Goal: Use online tool/utility: Utilize a website feature to perform a specific function

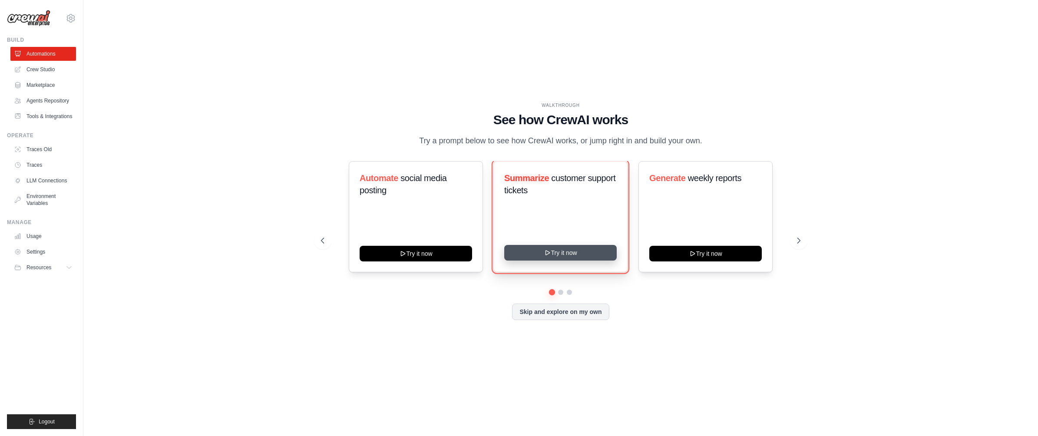
click at [554, 255] on button "Try it now" at bounding box center [560, 253] width 113 height 16
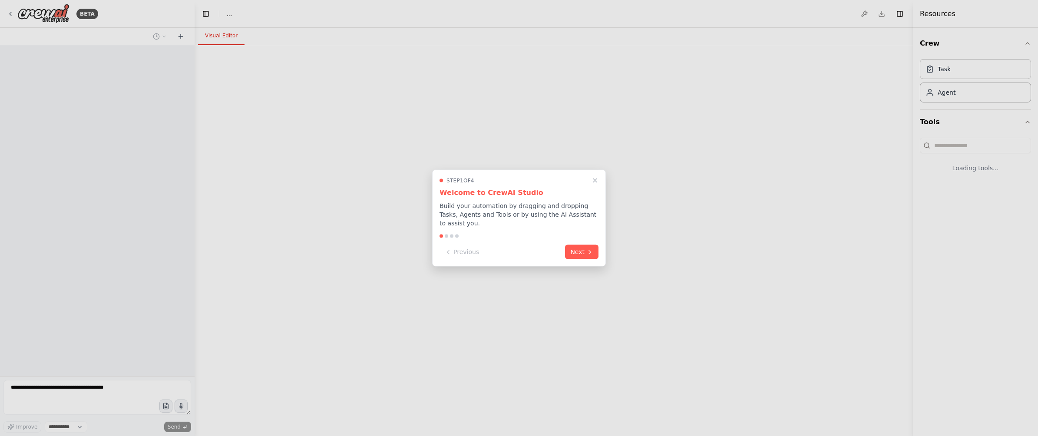
select select "****"
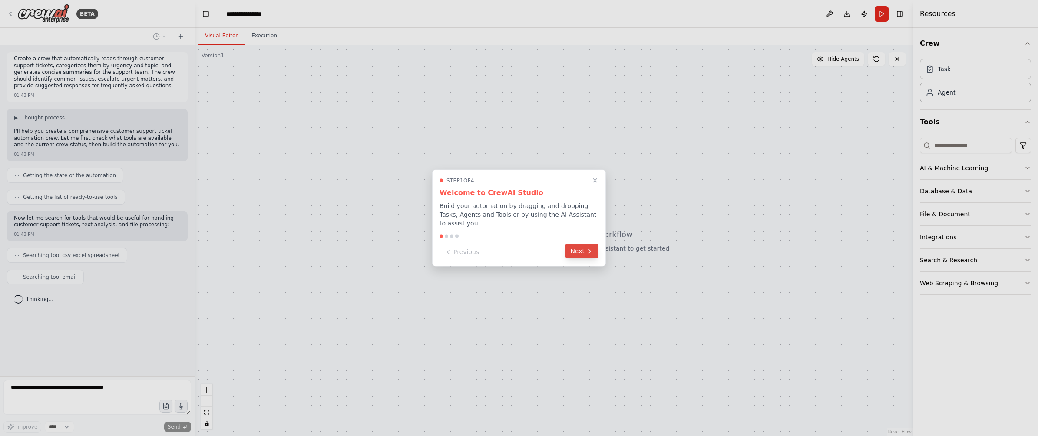
click at [573, 257] on button "Next" at bounding box center [581, 251] width 33 height 14
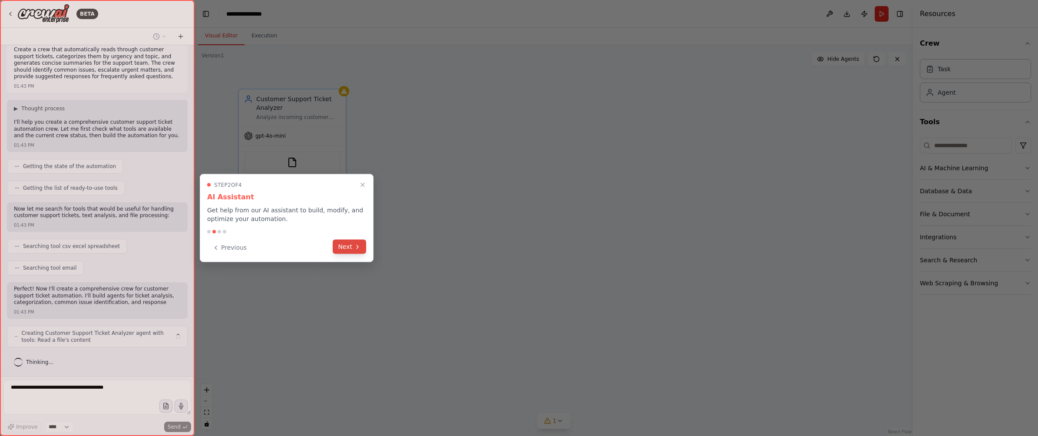
scroll to position [16, 0]
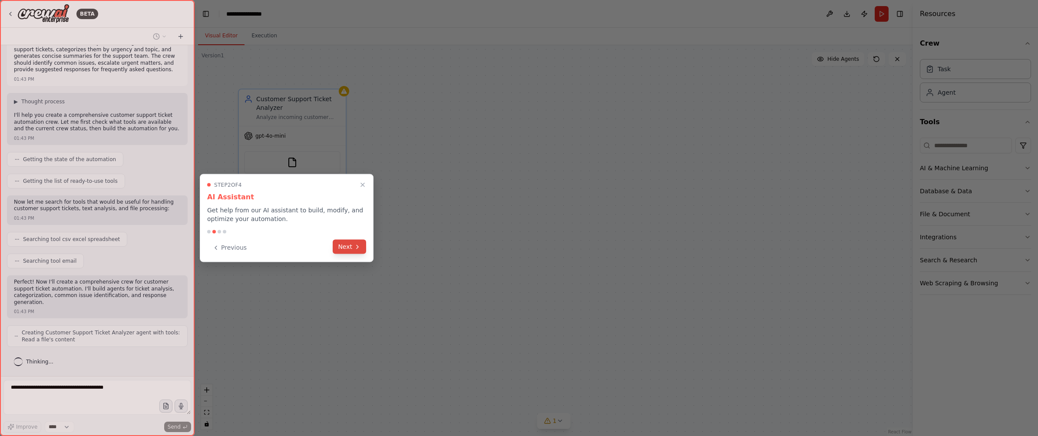
click at [347, 248] on button "Next" at bounding box center [349, 247] width 33 height 14
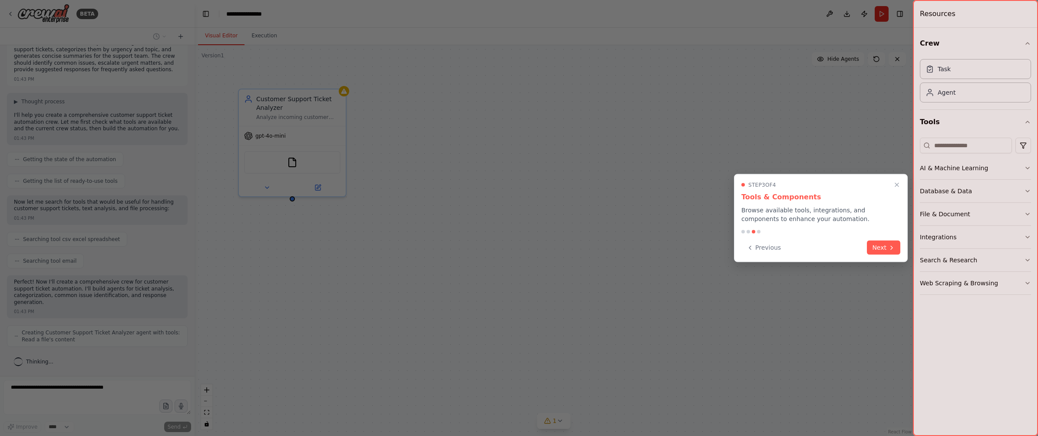
scroll to position [45, 0]
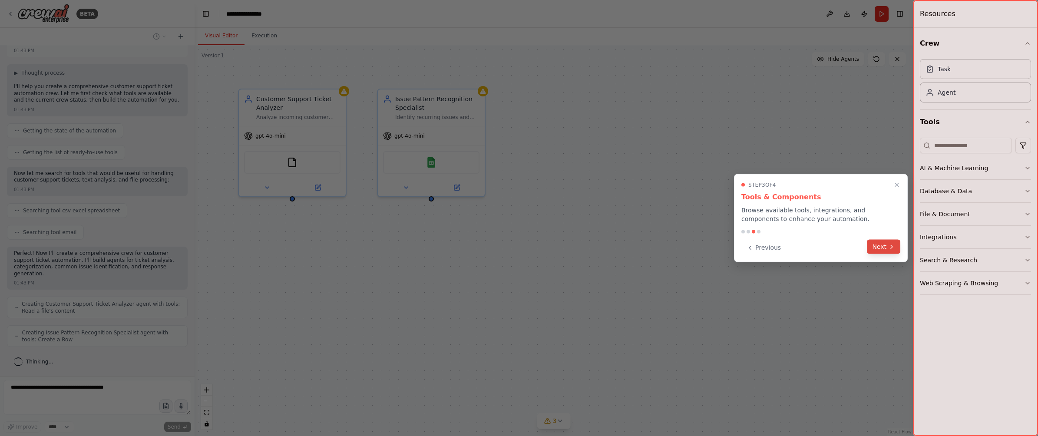
click at [878, 243] on button "Next" at bounding box center [883, 247] width 33 height 14
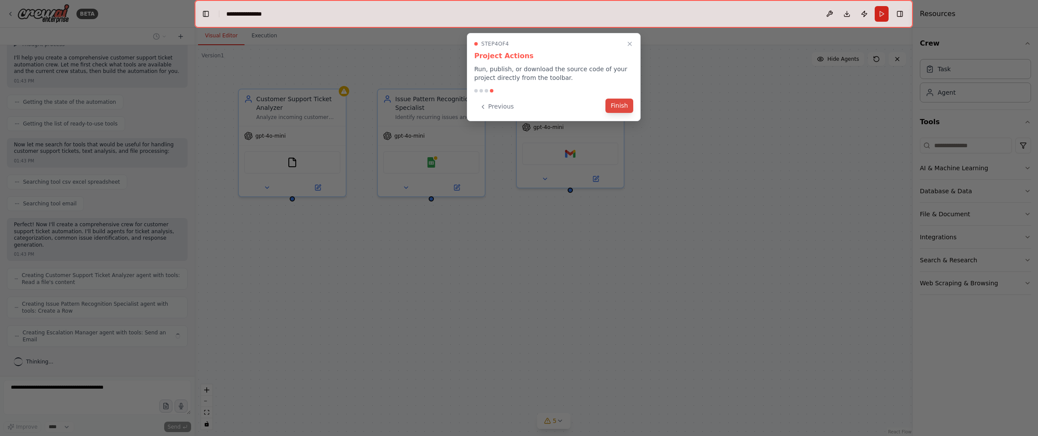
scroll to position [66, 0]
click at [622, 106] on button "Finish" at bounding box center [620, 106] width 28 height 14
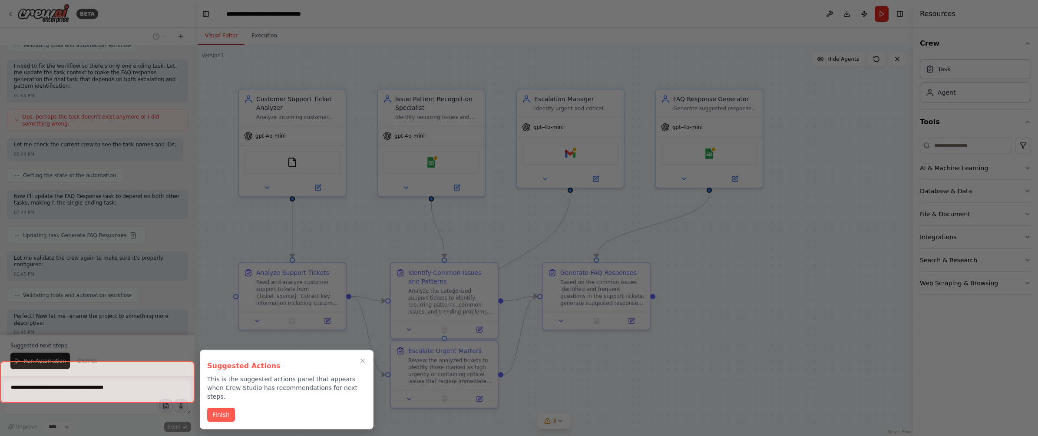
scroll to position [586, 0]
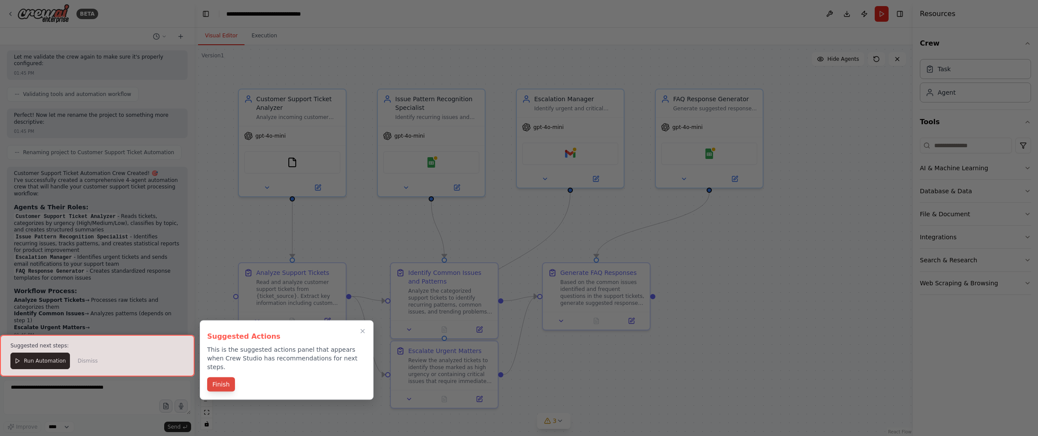
click at [217, 377] on button "Finish" at bounding box center [221, 384] width 28 height 14
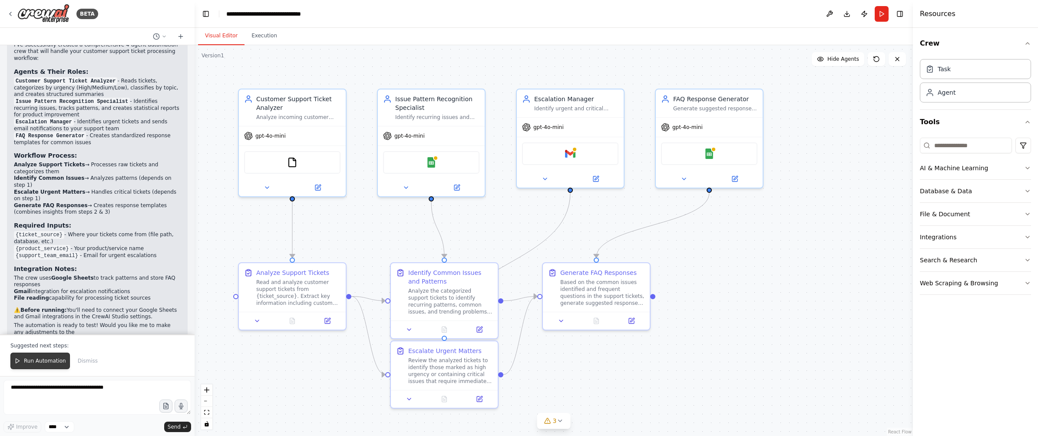
scroll to position [922, 0]
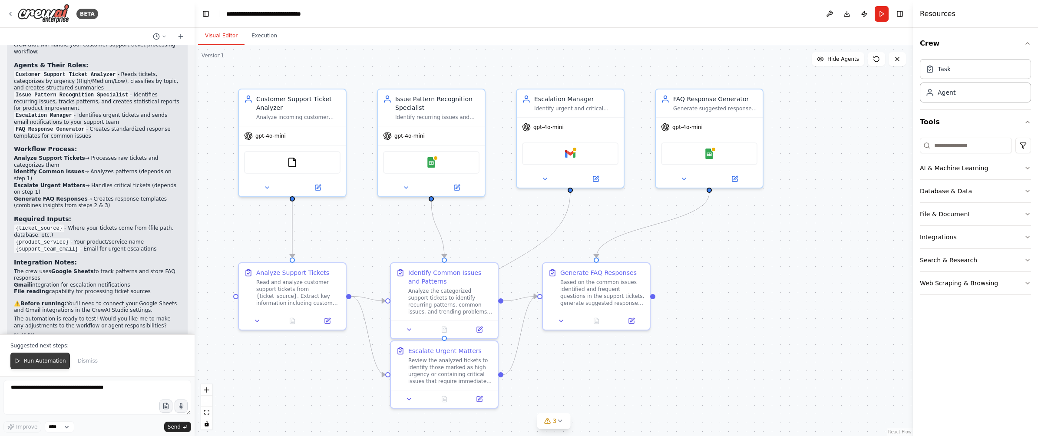
click at [58, 361] on span "Run Automation" at bounding box center [45, 361] width 42 height 7
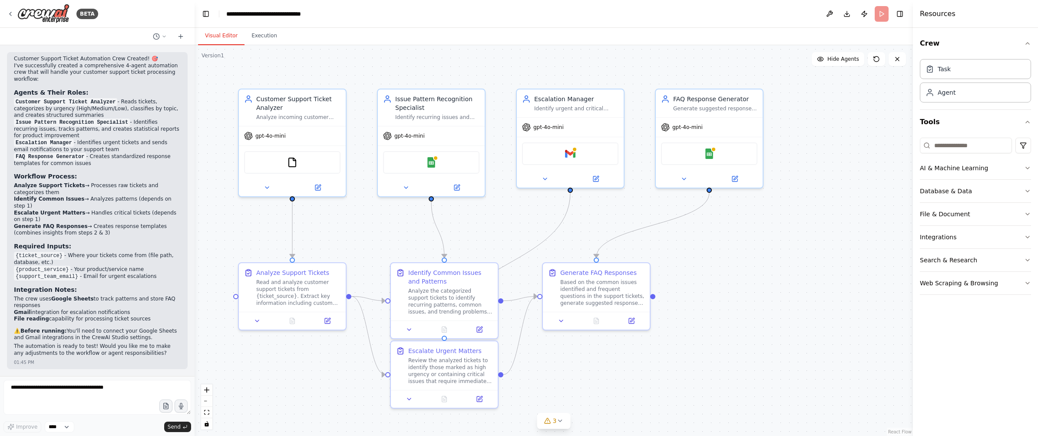
scroll to position [880, 0]
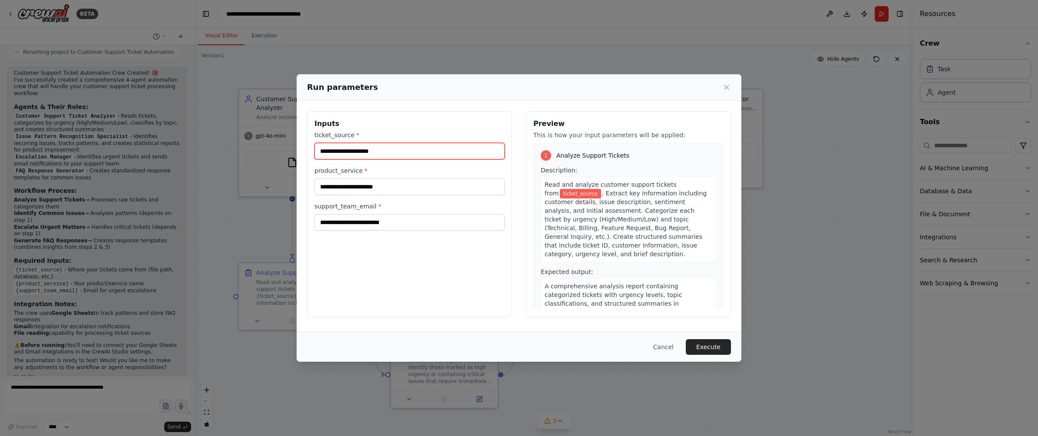
click at [417, 150] on input "ticket_source *" at bounding box center [410, 151] width 190 height 17
type input "*****"
click at [404, 184] on input "product_service *" at bounding box center [410, 187] width 190 height 17
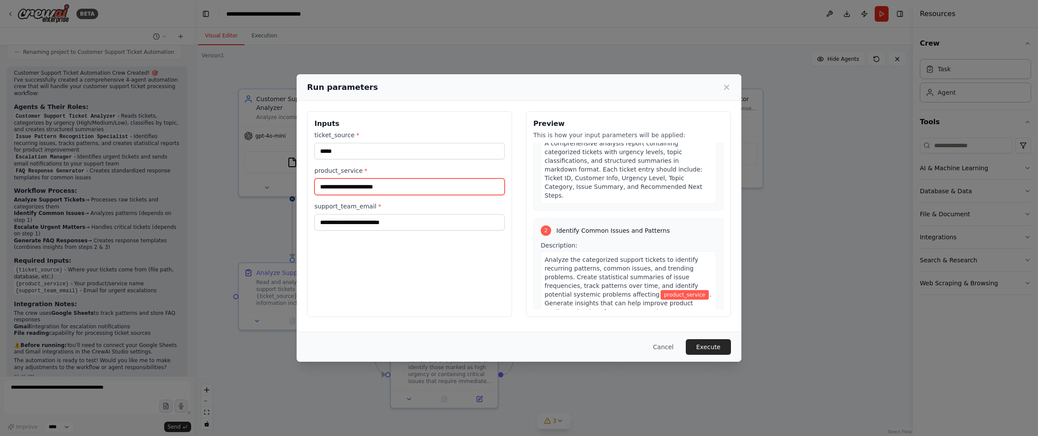
scroll to position [148, 0]
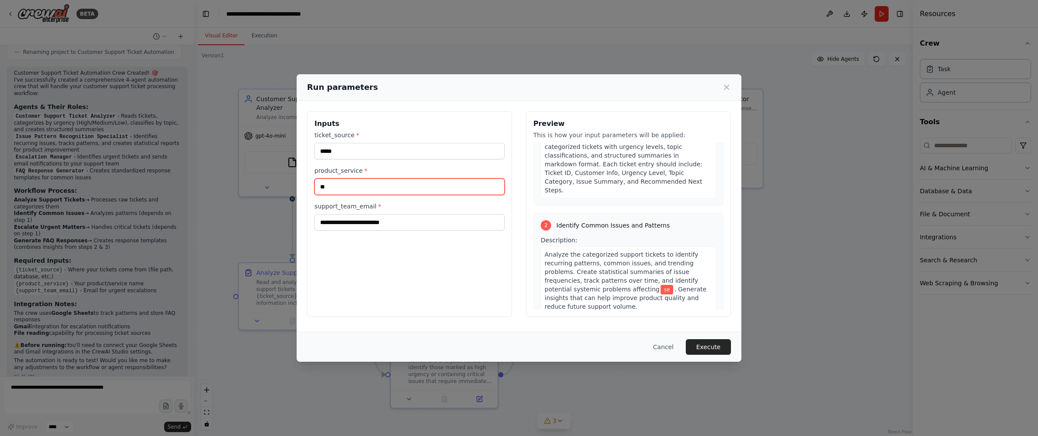
type input "*"
type input "**********"
click at [452, 224] on input "support_team_email *" at bounding box center [410, 222] width 190 height 17
type input "**********"
click at [468, 282] on div "**********" at bounding box center [409, 214] width 205 height 206
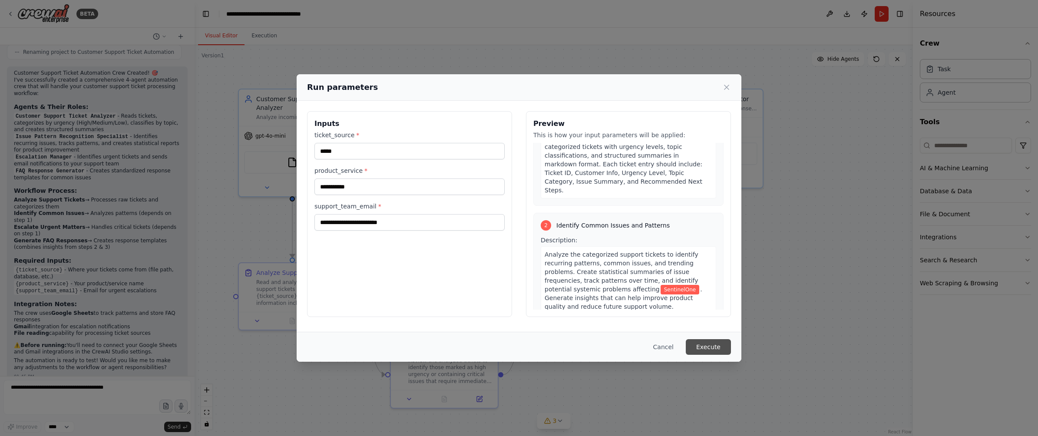
click at [709, 349] on button "Execute" at bounding box center [708, 347] width 45 height 16
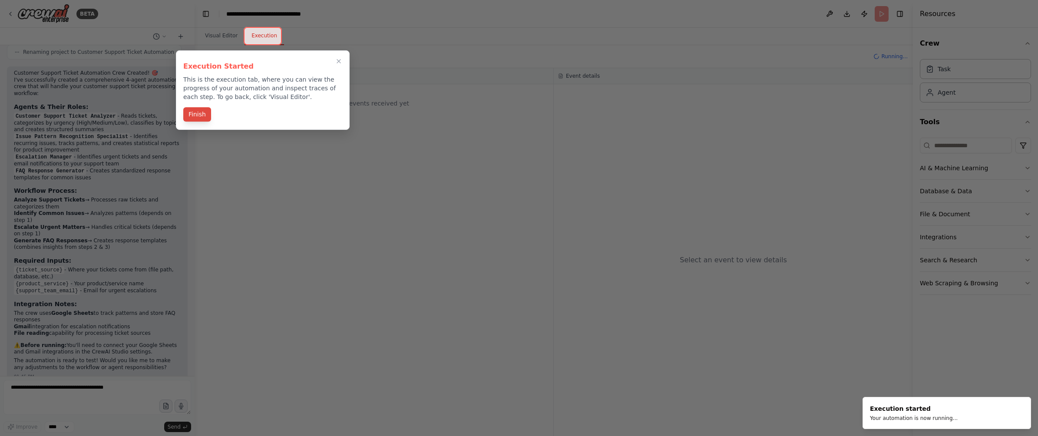
click at [196, 113] on button "Finish" at bounding box center [197, 114] width 28 height 14
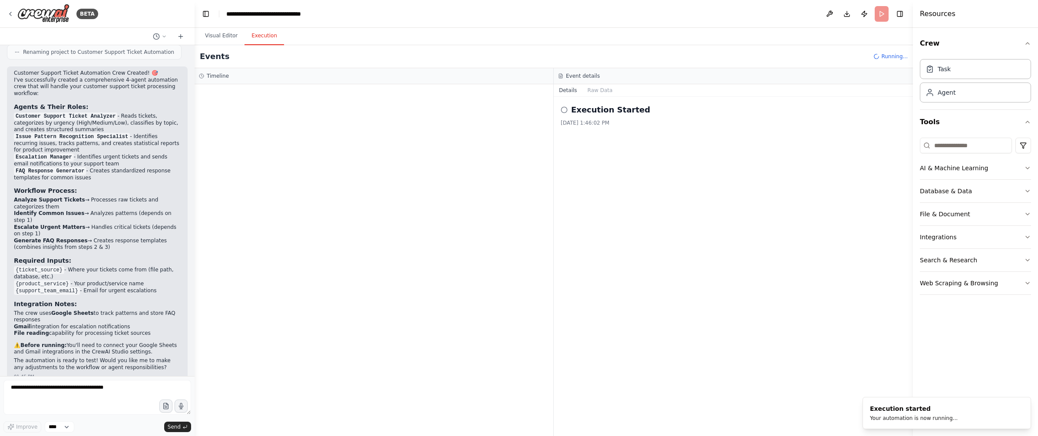
click at [274, 36] on button "Execution" at bounding box center [265, 36] width 40 height 18
click at [955, 165] on div "AI & Machine Learning" at bounding box center [954, 168] width 68 height 9
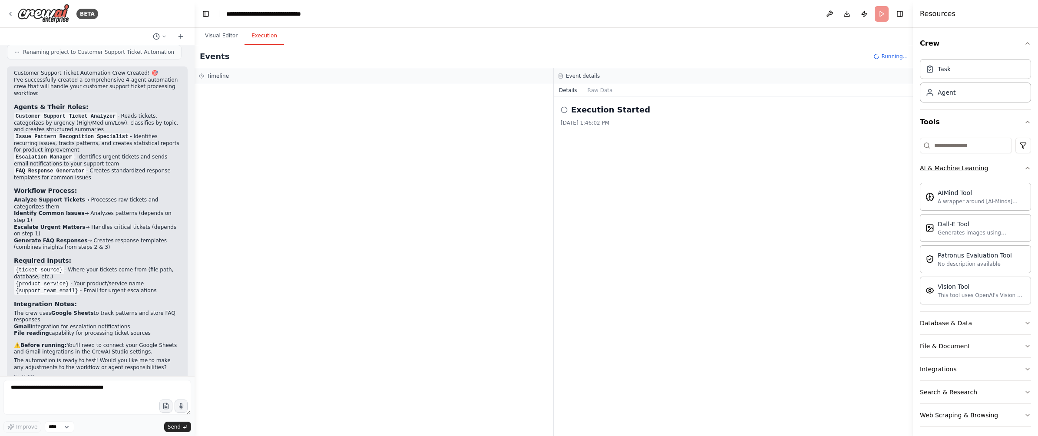
click at [955, 165] on div "AI & Machine Learning" at bounding box center [954, 168] width 68 height 9
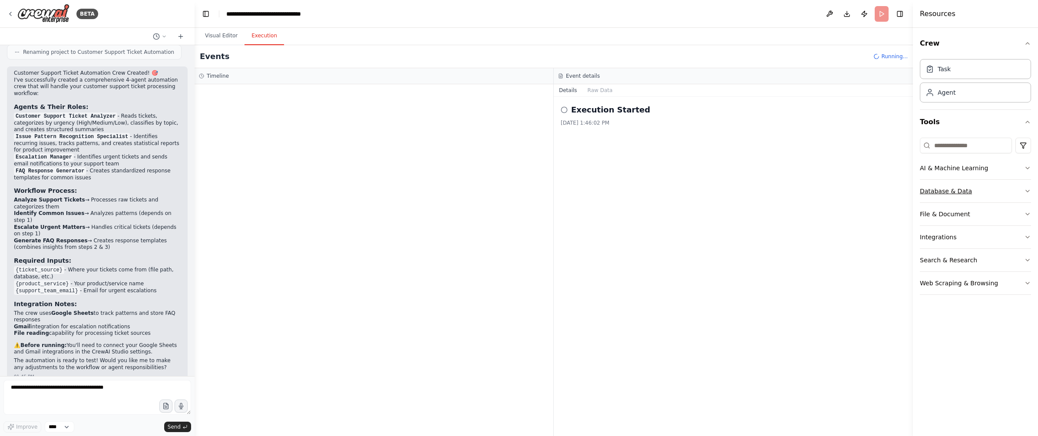
click at [954, 193] on div "Database & Data" at bounding box center [946, 191] width 52 height 9
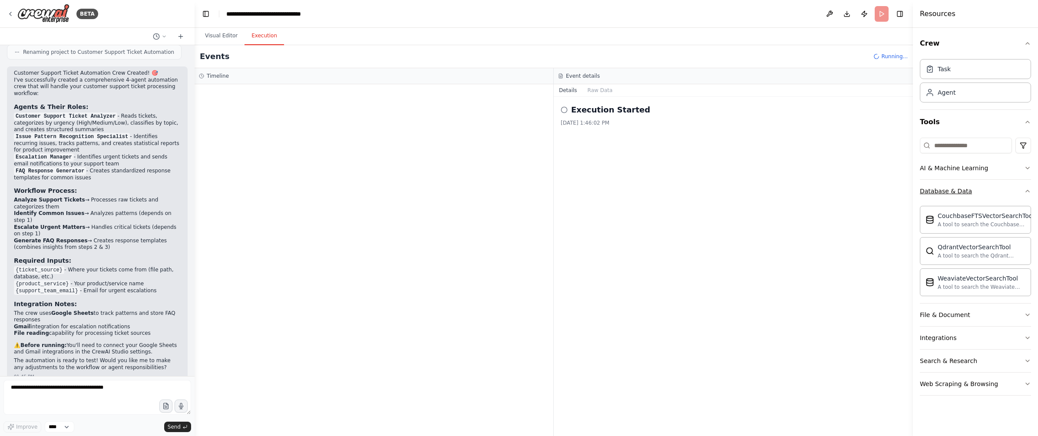
click at [954, 193] on div "Database & Data" at bounding box center [946, 191] width 52 height 9
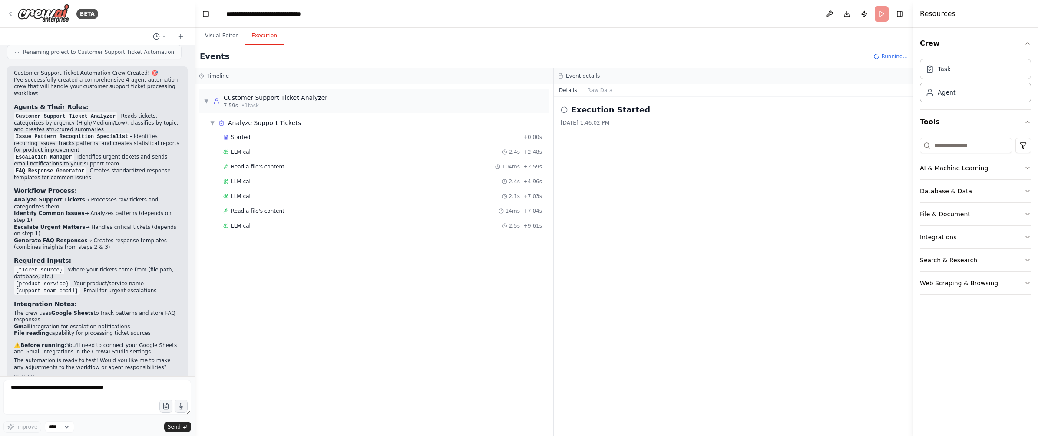
click at [952, 219] on button "File & Document" at bounding box center [975, 214] width 111 height 23
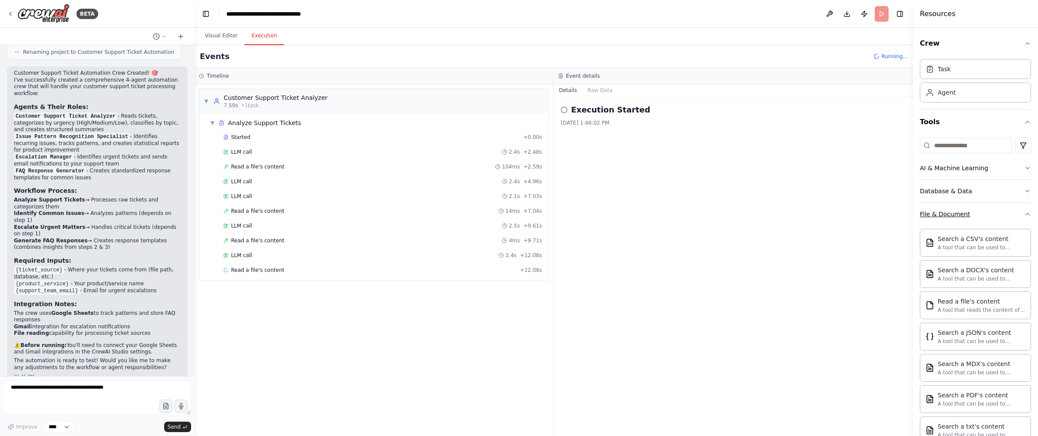
click at [952, 219] on button "File & Document" at bounding box center [975, 214] width 111 height 23
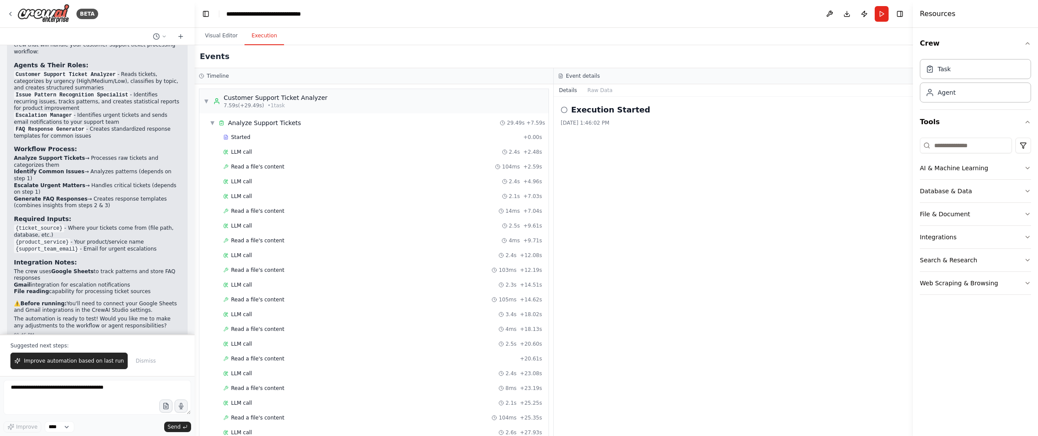
scroll to position [342, 0]
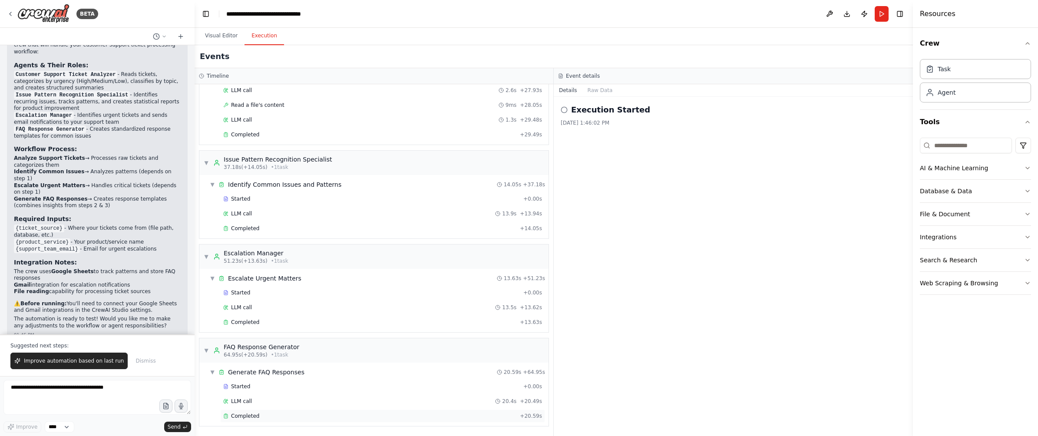
click at [247, 416] on span "Completed" at bounding box center [245, 416] width 28 height 7
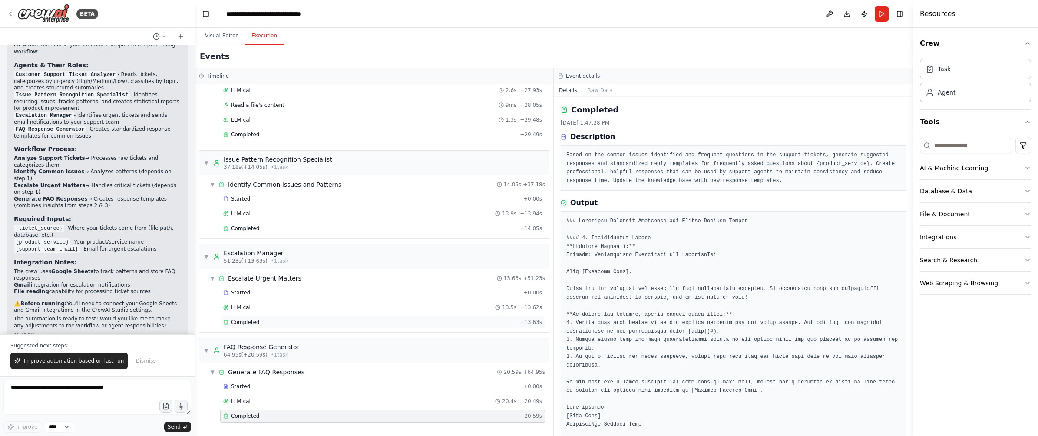
click at [279, 324] on div "Completed" at bounding box center [369, 322] width 293 height 7
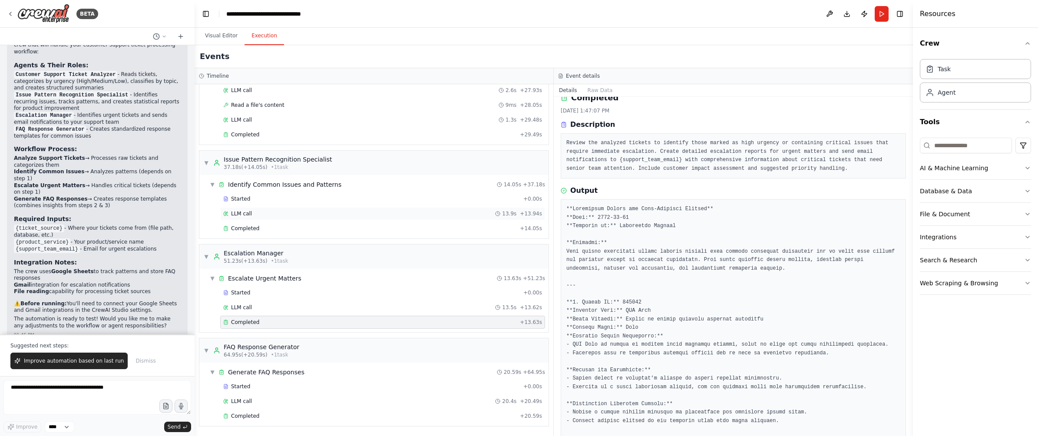
scroll to position [16, 0]
click at [377, 131] on div "Completed + 29.49s" at bounding box center [382, 134] width 325 height 13
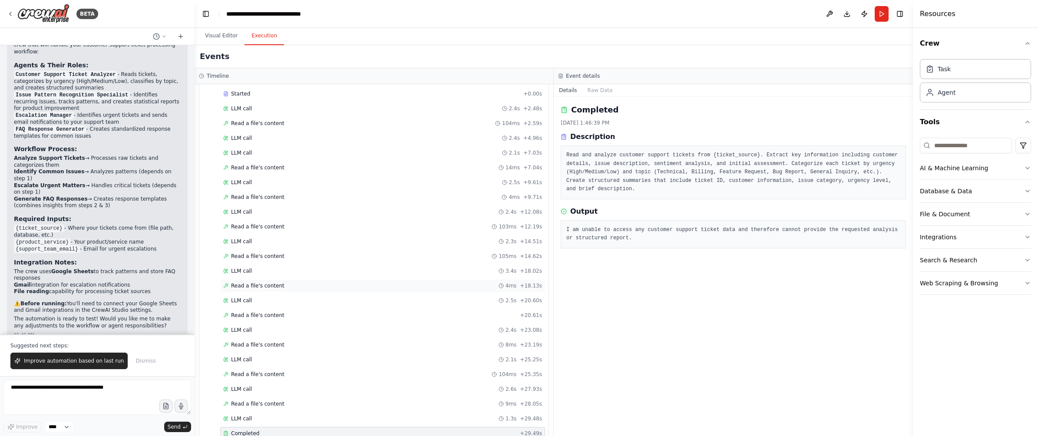
scroll to position [0, 0]
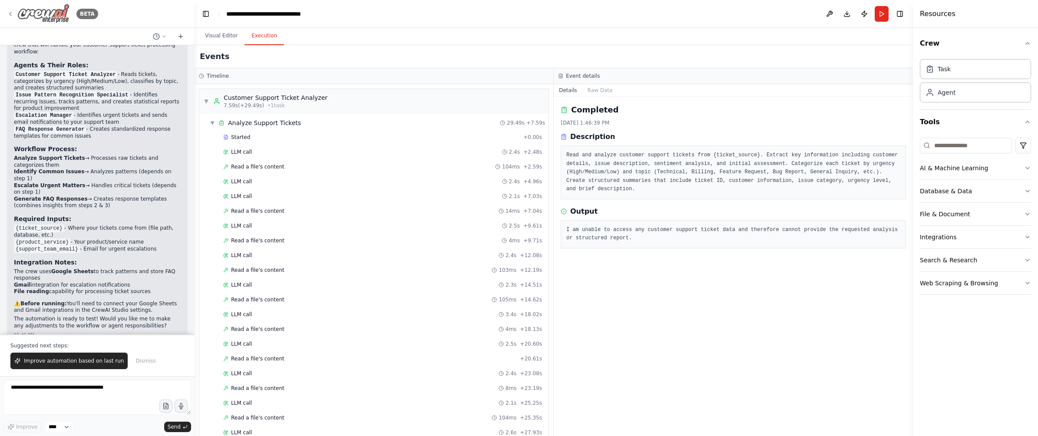
click at [44, 13] on img at bounding box center [43, 14] width 52 height 20
click at [9, 15] on icon at bounding box center [10, 13] width 7 height 7
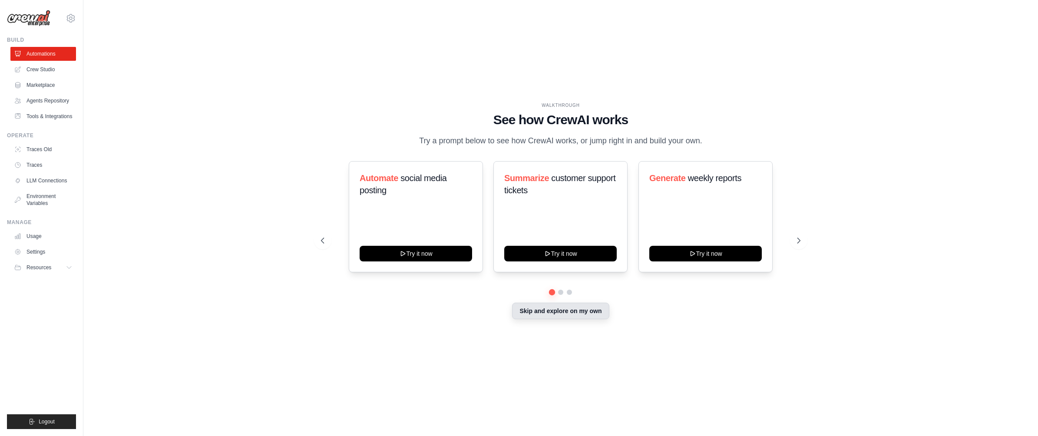
click at [572, 311] on button "Skip and explore on my own" at bounding box center [560, 311] width 97 height 17
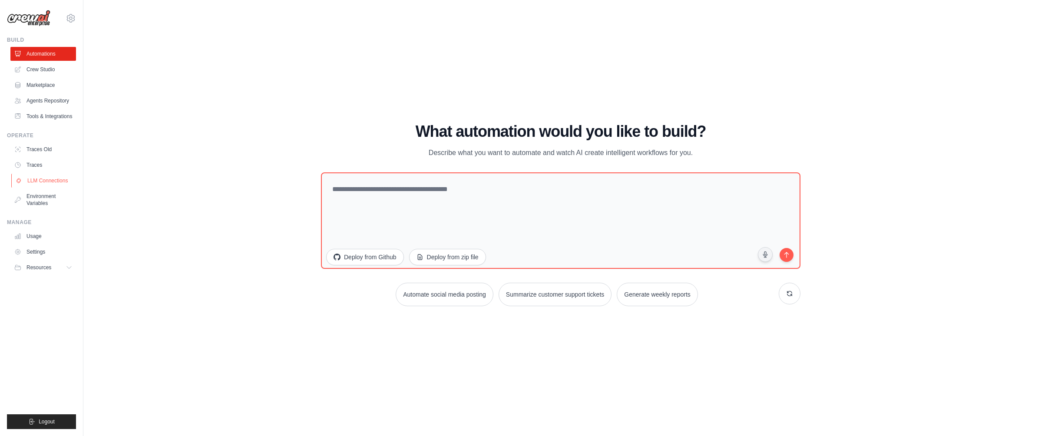
click at [43, 179] on link "LLM Connections" at bounding box center [44, 181] width 66 height 14
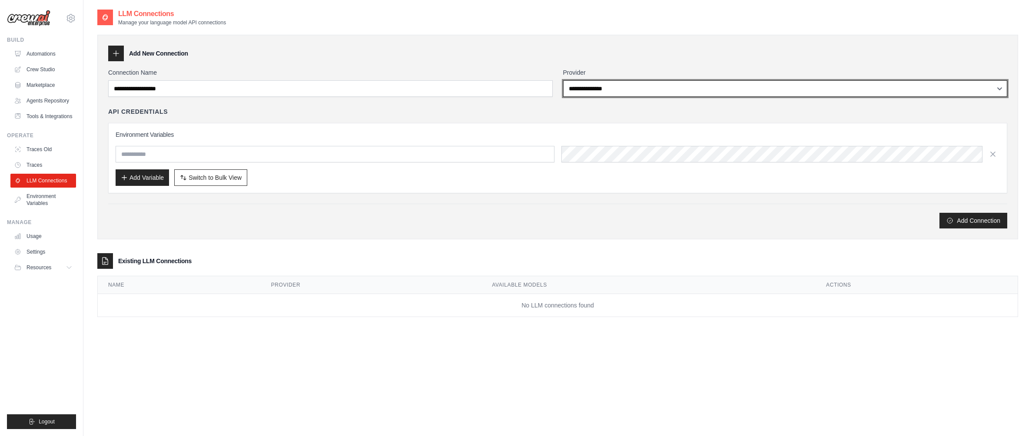
click at [692, 96] on select "**********" at bounding box center [785, 88] width 444 height 17
select select "******"
click at [563, 80] on select "**********" at bounding box center [785, 88] width 444 height 17
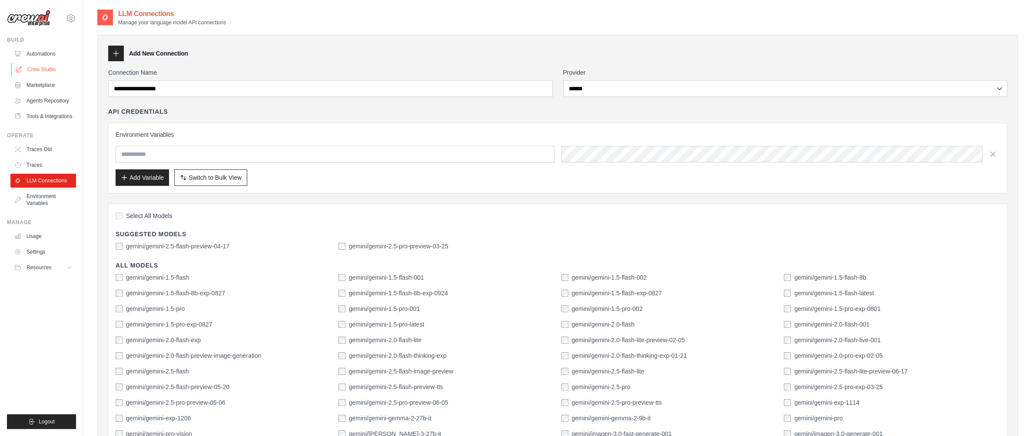
click at [52, 71] on link "Crew Studio" at bounding box center [44, 70] width 66 height 14
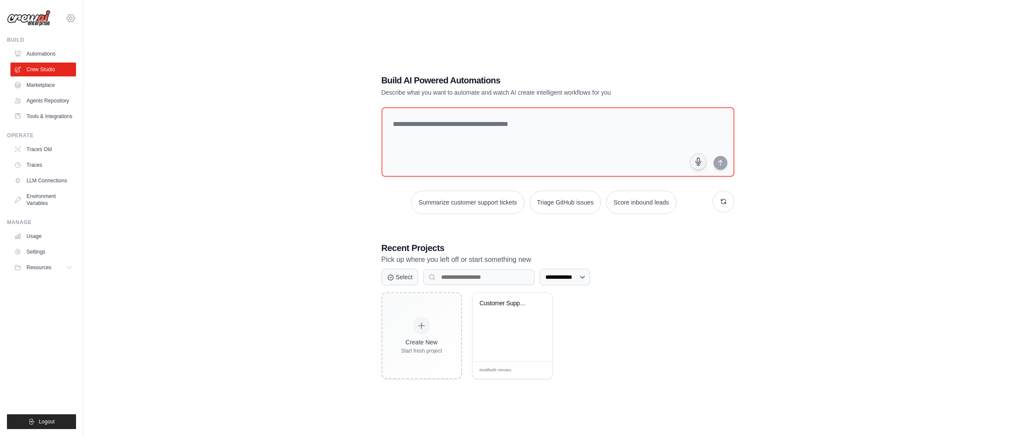
click at [71, 17] on icon at bounding box center [71, 18] width 3 height 3
click at [92, 56] on span "Settings" at bounding box center [108, 54] width 69 height 9
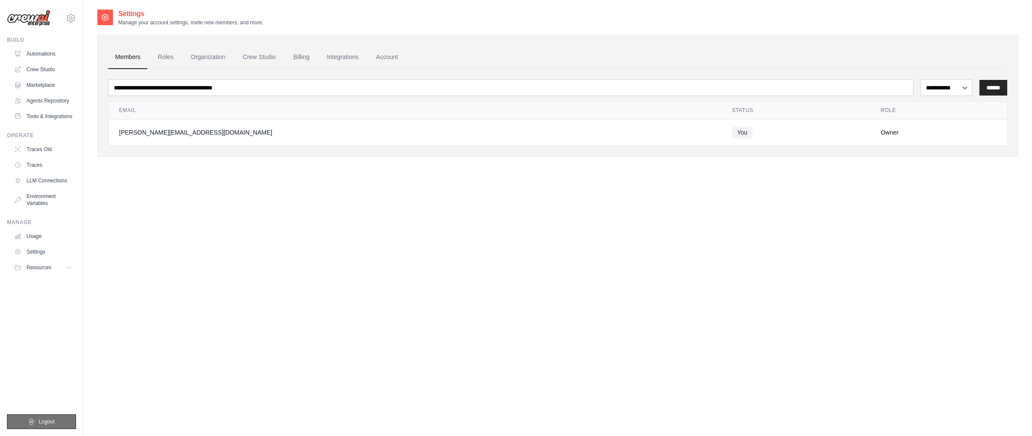
click at [46, 422] on span "Logout" at bounding box center [47, 421] width 16 height 7
